Goal: Task Accomplishment & Management: Manage account settings

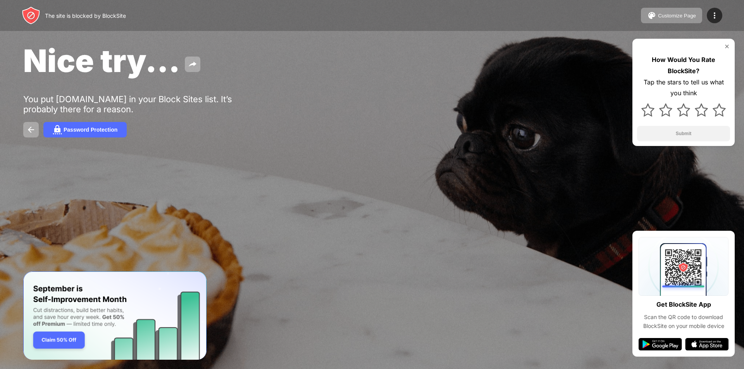
click at [159, 100] on div "You put youtube.com in your Block Sites list. It’s probably there for a reason." at bounding box center [142, 104] width 239 height 20
drag, startPoint x: 662, startPoint y: 55, endPoint x: 679, endPoint y: 51, distance: 17.5
click at [666, 53] on div "How Would You Rate BlockSite? Tap the stars to tell us what you think Submit" at bounding box center [683, 92] width 102 height 107
click at [726, 43] on img at bounding box center [727, 46] width 6 height 6
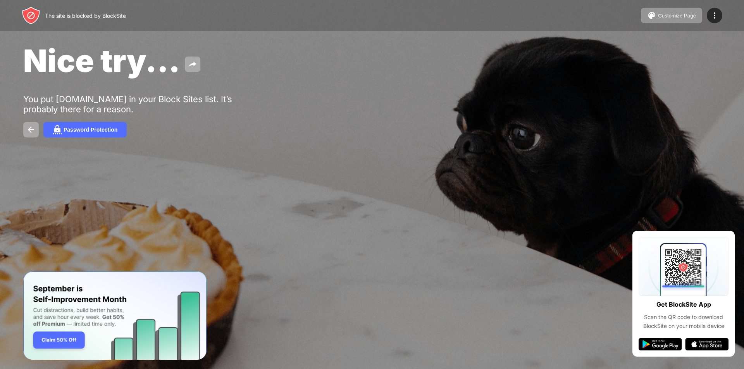
drag, startPoint x: 265, startPoint y: 161, endPoint x: 188, endPoint y: 79, distance: 112.9
click at [264, 158] on div "Nice try... You put youtube.com in your Block Sites list. It’s probably there f…" at bounding box center [372, 89] width 744 height 179
drag, startPoint x: 122, startPoint y: 23, endPoint x: 189, endPoint y: 6, distance: 69.3
click at [181, 15] on div "The site is blocked by BlockSite Customize Page Edit Block List Redirect Custom…" at bounding box center [372, 15] width 744 height 31
click at [699, 14] on button "Customize Page" at bounding box center [671, 15] width 61 height 15
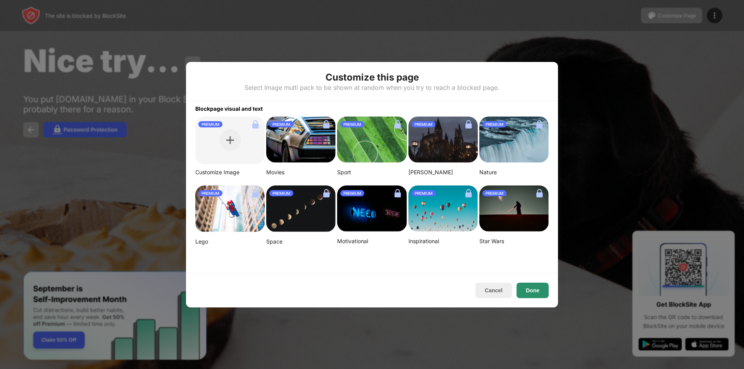
click at [523, 286] on button "Done" at bounding box center [532, 290] width 32 height 15
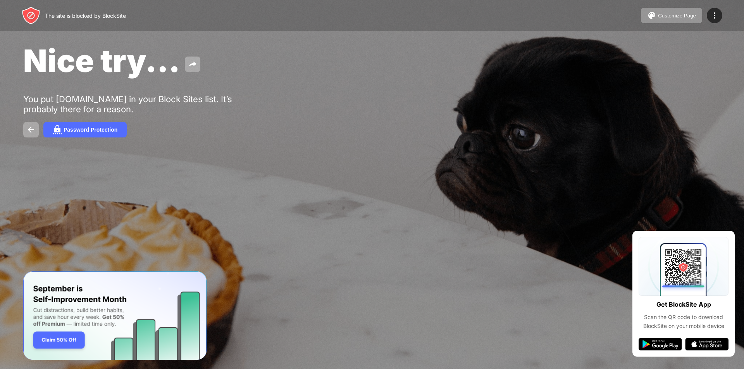
drag, startPoint x: 711, startPoint y: 9, endPoint x: 702, endPoint y: 19, distance: 14.0
click at [711, 9] on div at bounding box center [714, 15] width 15 height 15
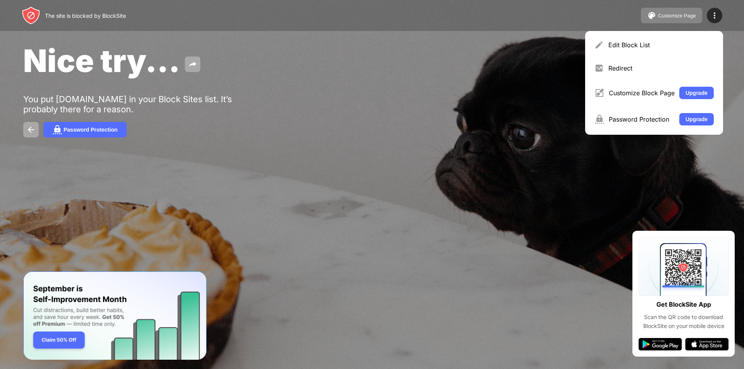
click at [671, 19] on button "Customize Page" at bounding box center [671, 15] width 61 height 15
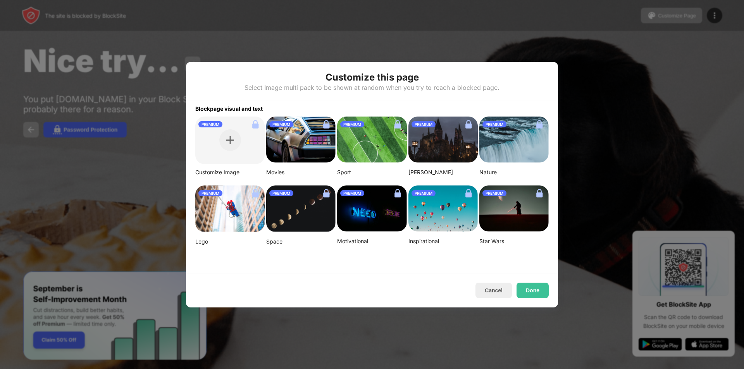
click at [424, 175] on div "Harry Potter" at bounding box center [442, 172] width 69 height 7
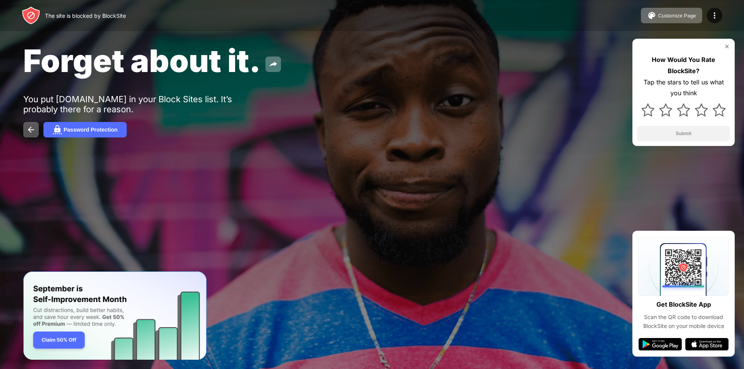
click at [727, 46] on img at bounding box center [727, 46] width 6 height 6
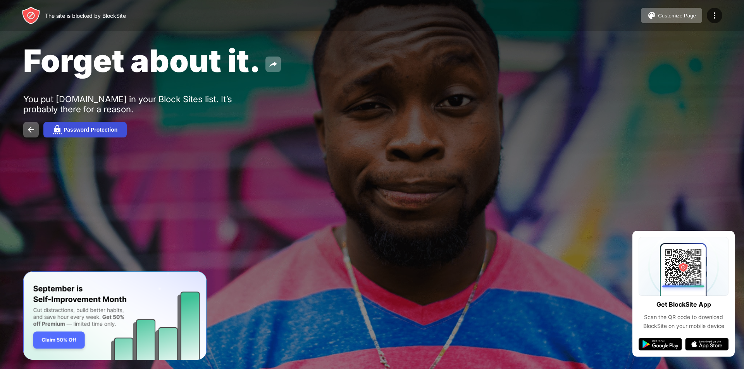
drag, startPoint x: 85, startPoint y: 124, endPoint x: 95, endPoint y: 126, distance: 9.8
click at [95, 126] on button "Password Protection" at bounding box center [84, 129] width 83 height 15
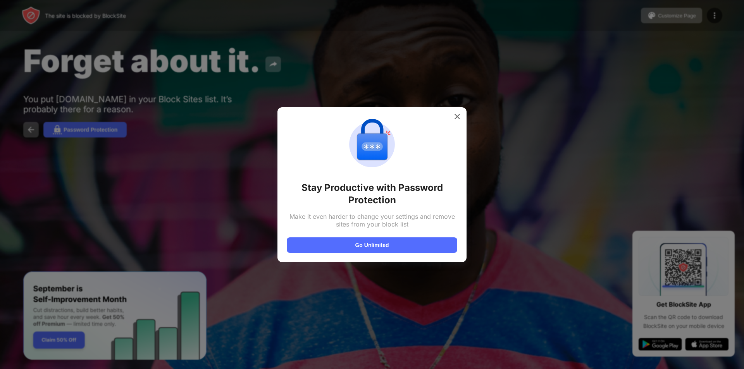
click at [471, 120] on div at bounding box center [372, 184] width 744 height 369
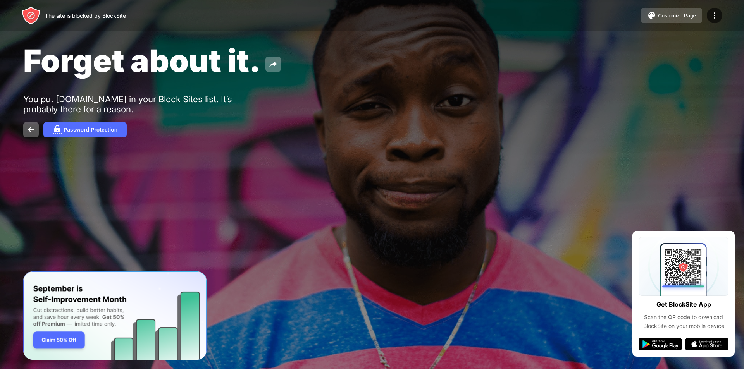
click at [676, 15] on div "Customize Page" at bounding box center [677, 16] width 38 height 6
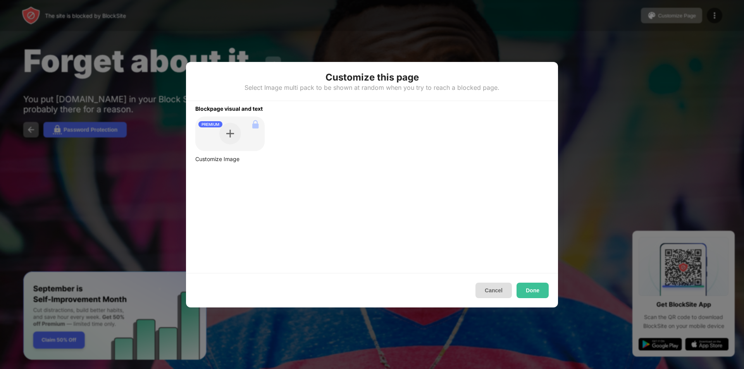
drag, startPoint x: 513, startPoint y: 279, endPoint x: 498, endPoint y: 285, distance: 16.2
click at [506, 282] on div "Customize this page Select Image multi pack to be shown at random when you try …" at bounding box center [372, 185] width 372 height 246
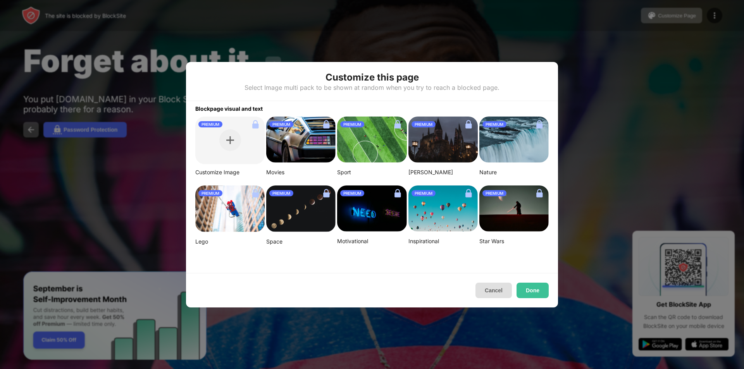
drag, startPoint x: 496, startPoint y: 288, endPoint x: 501, endPoint y: 290, distance: 4.9
click at [496, 289] on button "Cancel" at bounding box center [493, 290] width 36 height 15
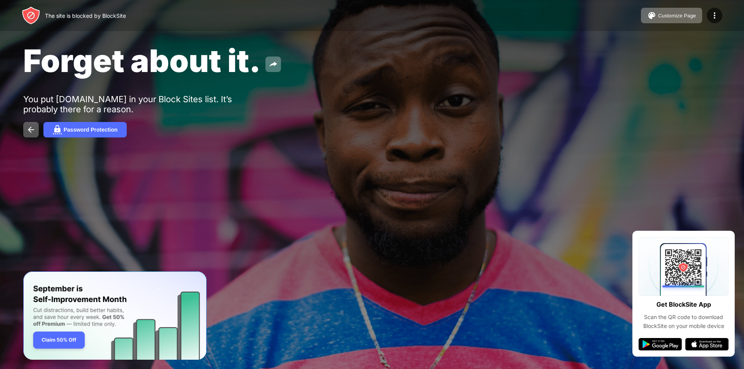
drag, startPoint x: 657, startPoint y: 333, endPoint x: 652, endPoint y: 336, distance: 5.9
click at [652, 336] on div "Get BlockSite App Scan the QR code to download BlockSite on your mobile device" at bounding box center [683, 294] width 102 height 126
click at [645, 341] on img at bounding box center [660, 344] width 43 height 12
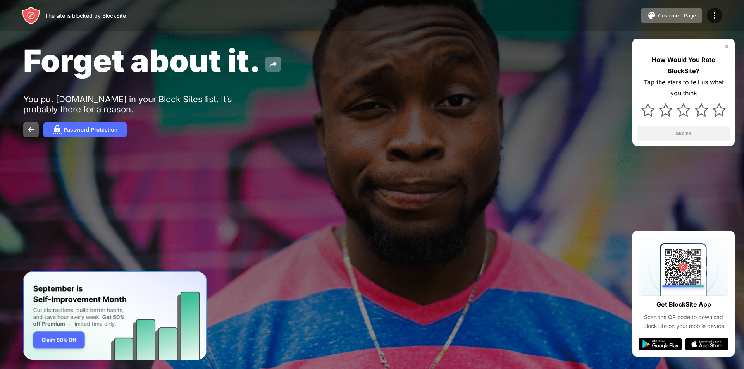
click at [709, 191] on div "The site is blocked by BlockSite Customize Page Edit Block List Redirect Custom…" at bounding box center [372, 184] width 744 height 369
click at [665, 344] on img at bounding box center [660, 344] width 43 height 12
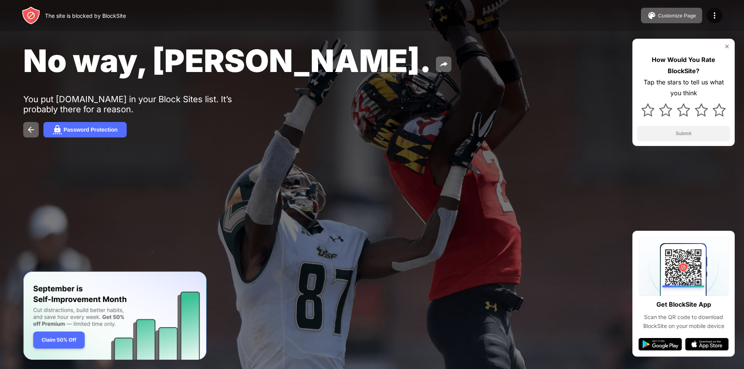
drag, startPoint x: 473, startPoint y: 194, endPoint x: 438, endPoint y: 194, distance: 34.9
click at [438, 194] on div at bounding box center [372, 184] width 744 height 369
click at [678, 27] on div "The site is blocked by BlockSite Customize Page Edit Block List Redirect Custom…" at bounding box center [372, 15] width 744 height 31
click at [679, 5] on div "The site is blocked by BlockSite Customize Page Edit Block List Redirect Custom…" at bounding box center [372, 15] width 744 height 31
click at [678, 23] on div "The site is blocked by BlockSite Customize Page Edit Block List Redirect Custom…" at bounding box center [372, 15] width 744 height 31
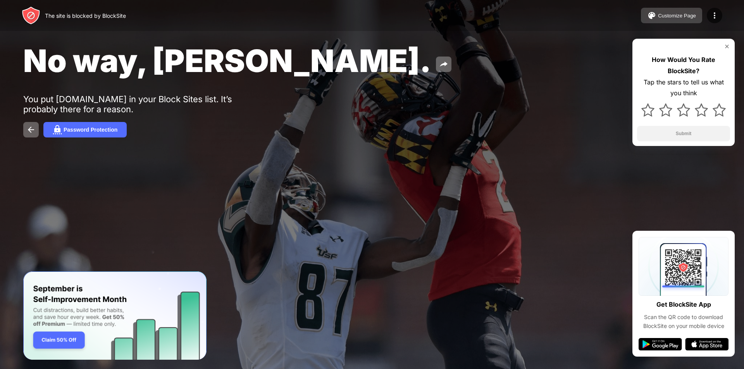
click at [677, 15] on div "Customize Page" at bounding box center [677, 16] width 38 height 6
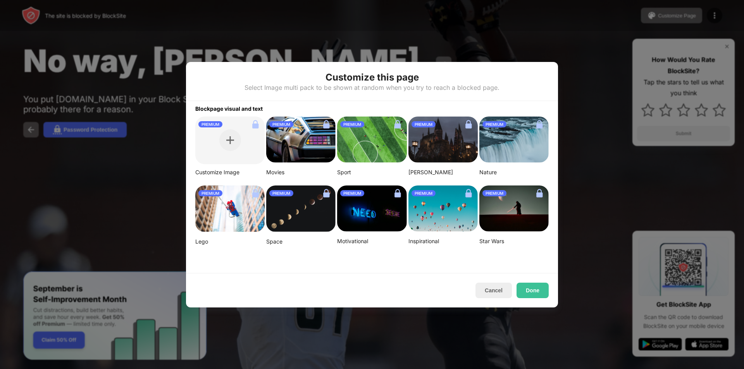
click at [233, 207] on img at bounding box center [229, 209] width 69 height 46
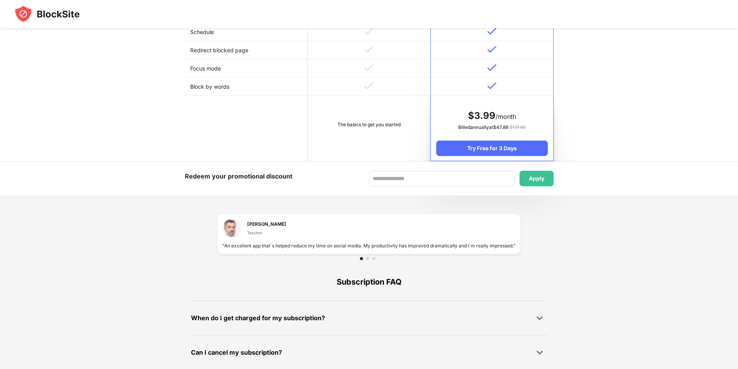
scroll to position [425, 0]
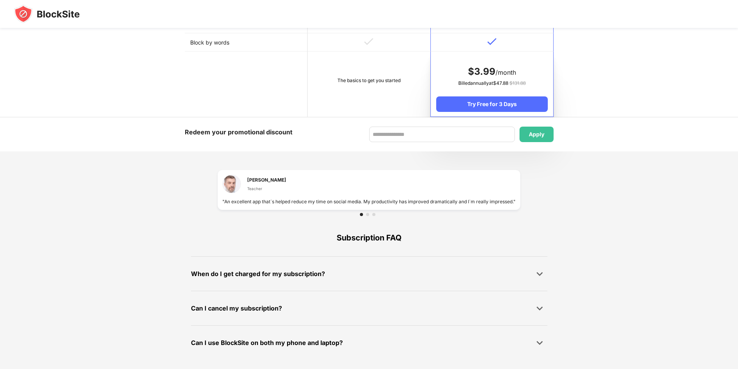
click at [311, 182] on div "[PERSON_NAME] Teacher" at bounding box center [368, 186] width 293 height 23
click at [244, 184] on div "[PERSON_NAME] Teacher" at bounding box center [254, 184] width 64 height 19
click at [260, 184] on div "[PERSON_NAME] Teacher" at bounding box center [266, 183] width 39 height 15
drag, startPoint x: 263, startPoint y: 185, endPoint x: 270, endPoint y: 190, distance: 8.6
click at [265, 187] on div "Teacher" at bounding box center [266, 189] width 39 height 6
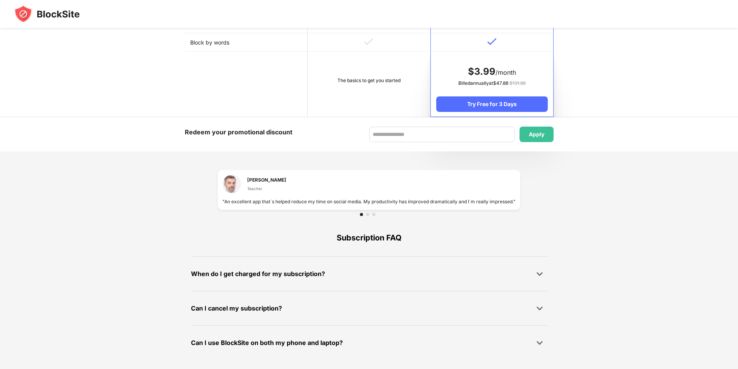
click at [274, 194] on div "[PERSON_NAME] Teacher" at bounding box center [368, 186] width 293 height 23
click at [285, 198] on div "[PERSON_NAME] Teacher" at bounding box center [368, 186] width 293 height 23
drag, startPoint x: 536, startPoint y: 189, endPoint x: 542, endPoint y: 189, distance: 5.4
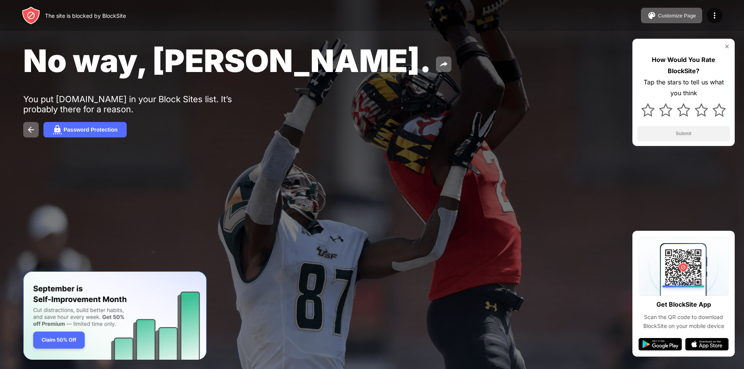
drag, startPoint x: 287, startPoint y: 208, endPoint x: 287, endPoint y: 171, distance: 36.4
click at [288, 174] on div "The site is blocked by BlockSite Customize Page Edit Block List Redirect Custom…" at bounding box center [372, 184] width 744 height 369
click at [275, 299] on div at bounding box center [372, 184] width 744 height 369
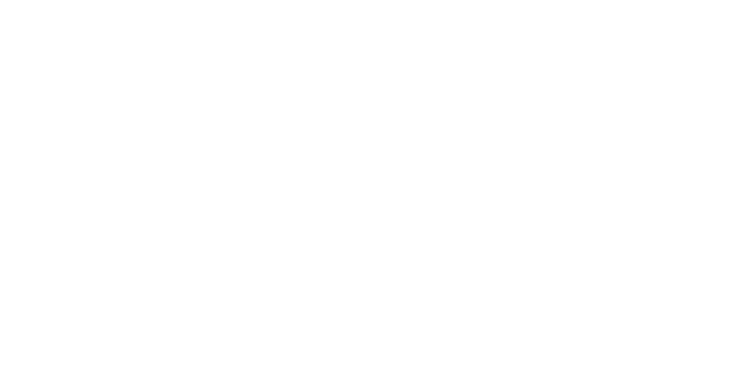
click at [719, 3] on html at bounding box center [372, 1] width 744 height 3
